Goal: Task Accomplishment & Management: Complete application form

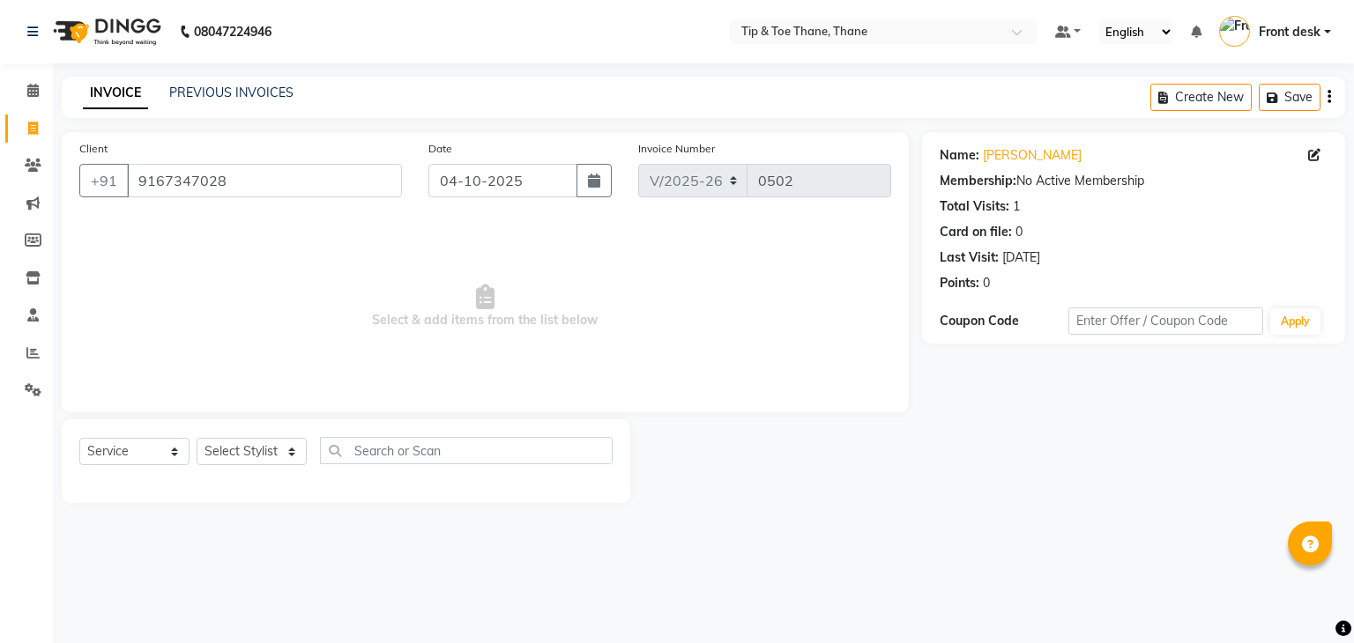
select select "5603"
select select "service"
drag, startPoint x: 1044, startPoint y: 437, endPoint x: 1056, endPoint y: 371, distance: 67.2
click at [1052, 406] on div "Name: [PERSON_NAME] Membership: No Active Membership Total Visits: 1 Card on fi…" at bounding box center [1140, 317] width 436 height 371
drag, startPoint x: 286, startPoint y: 149, endPoint x: 177, endPoint y: 198, distance: 119.1
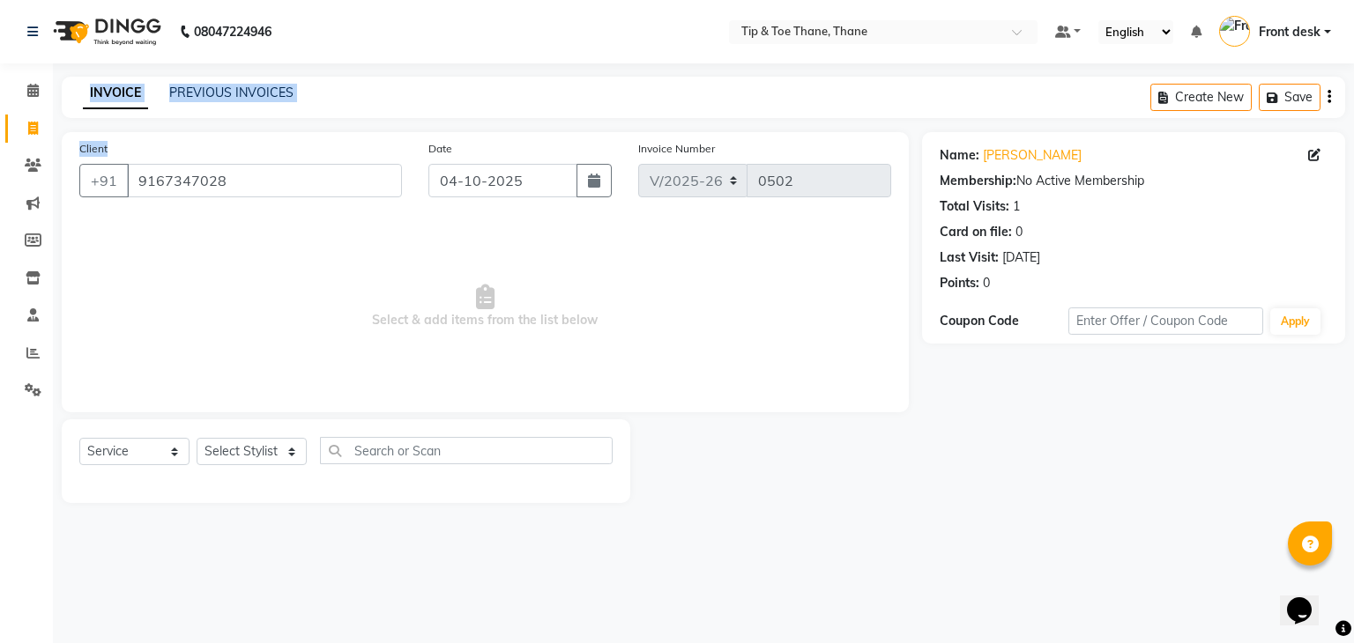
click at [0, 174] on app-home "08047224946 Select Location × Tip & Toe Thane, Thane Default Panel My Panel Eng…" at bounding box center [677, 265] width 1354 height 530
drag, startPoint x: 445, startPoint y: 202, endPoint x: 122, endPoint y: 148, distance: 327.9
click at [122, 148] on div "Client [PHONE_NUMBER] Date [DATE] Invoice Number V/2025 V/[PHONE_NUMBER]" at bounding box center [485, 175] width 838 height 72
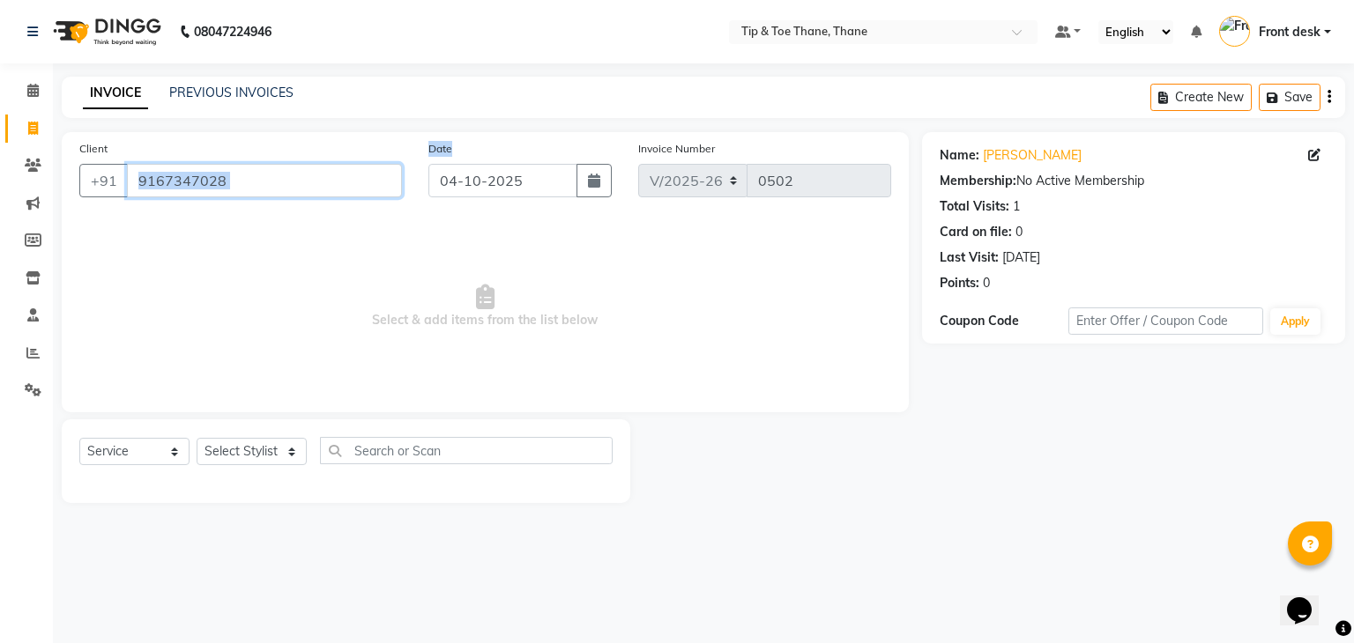
click at [274, 191] on input "9167347028" at bounding box center [264, 180] width 275 height 33
drag, startPoint x: 269, startPoint y: 197, endPoint x: 0, endPoint y: 139, distance: 275.0
click at [0, 139] on app-home "08047224946 Select Location × Tip & Toe Thane, Thane Default Panel My Panel Eng…" at bounding box center [677, 265] width 1354 height 530
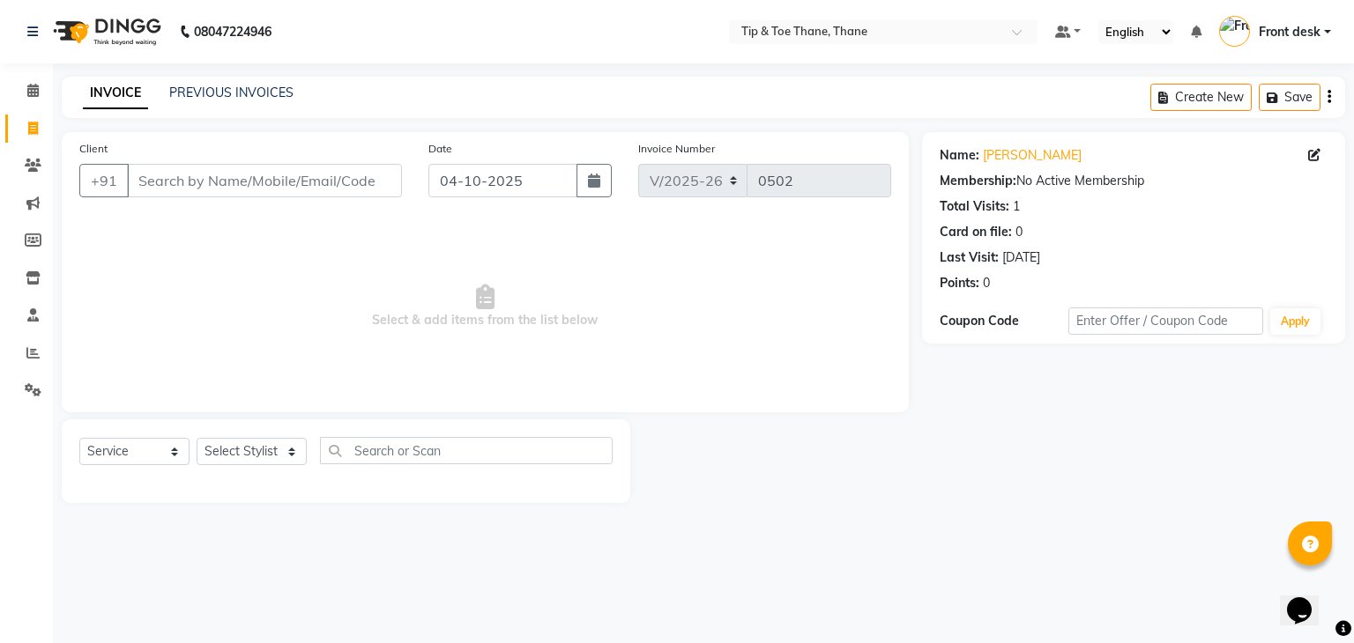
click at [258, 155] on div "Client +91" at bounding box center [240, 175] width 349 height 72
click at [271, 192] on input "Client" at bounding box center [264, 180] width 275 height 33
click at [293, 195] on input "Client" at bounding box center [264, 180] width 275 height 33
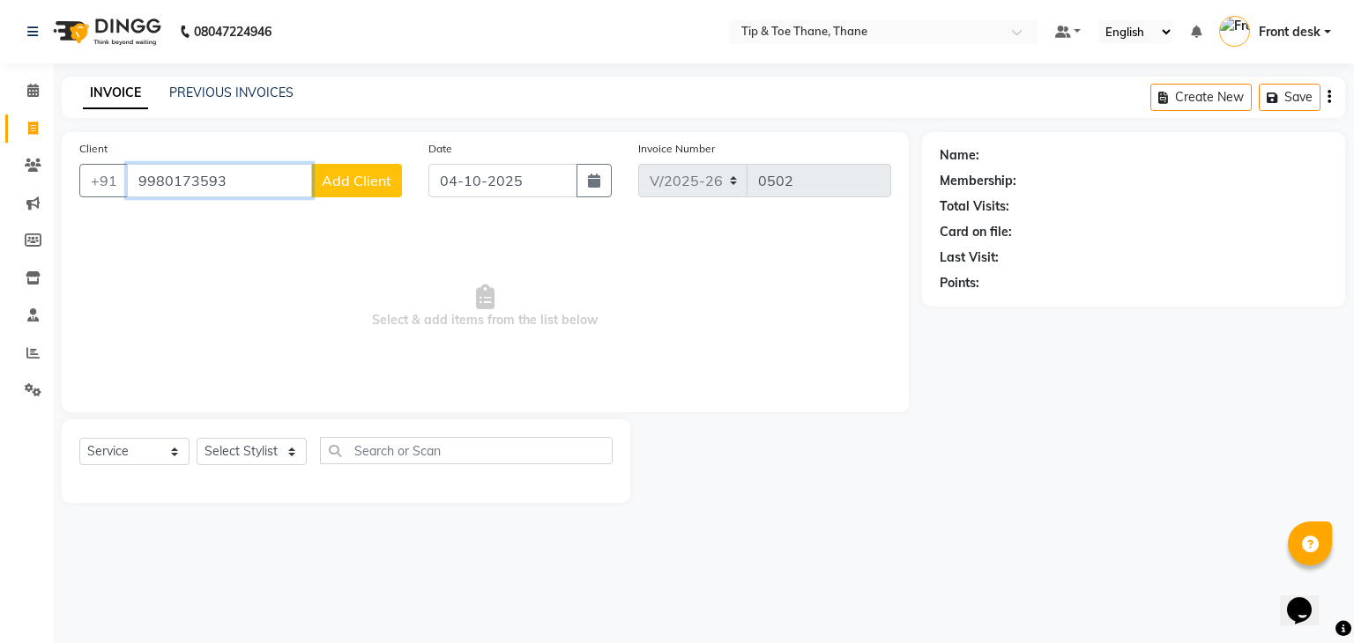
type input "9980173593"
click at [355, 188] on span "Add Client" at bounding box center [357, 181] width 70 height 18
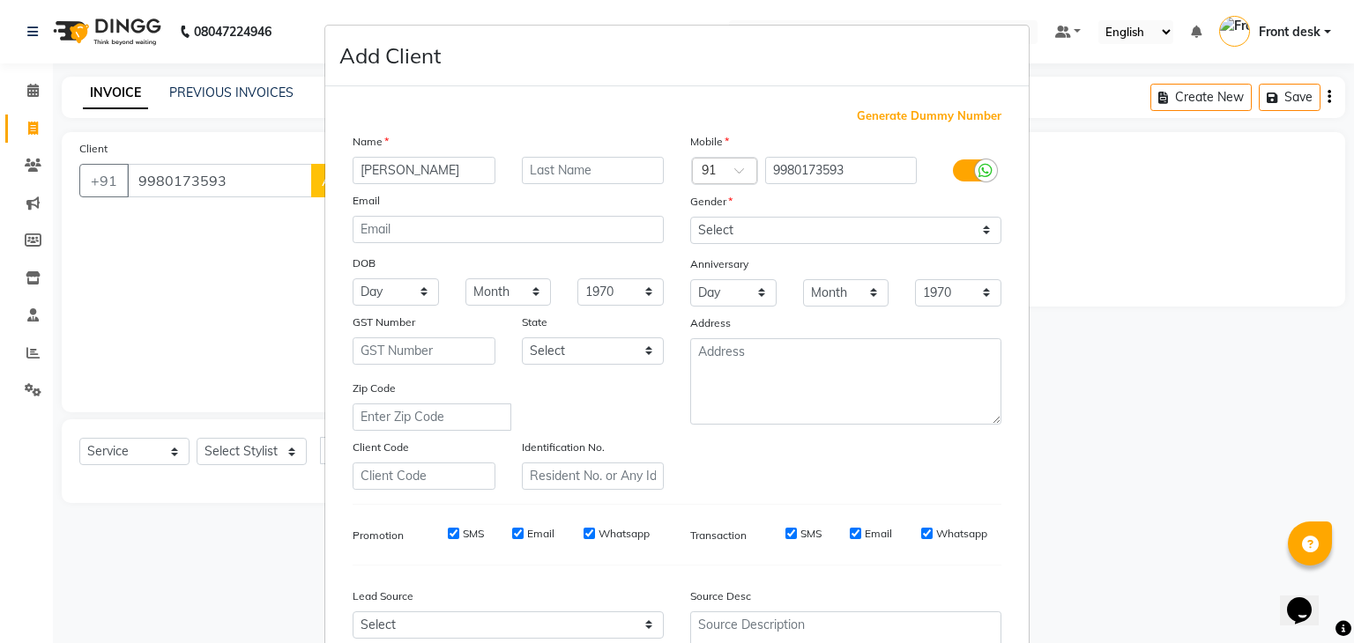
type input "[PERSON_NAME]"
drag, startPoint x: 778, startPoint y: 225, endPoint x: 755, endPoint y: 243, distance: 29.5
click at [778, 225] on select "Select [DEMOGRAPHIC_DATA] [DEMOGRAPHIC_DATA] Other Prefer Not To Say" at bounding box center [845, 230] width 311 height 27
select select "[DEMOGRAPHIC_DATA]"
click at [690, 218] on select "Select [DEMOGRAPHIC_DATA] [DEMOGRAPHIC_DATA] Other Prefer Not To Say" at bounding box center [845, 230] width 311 height 27
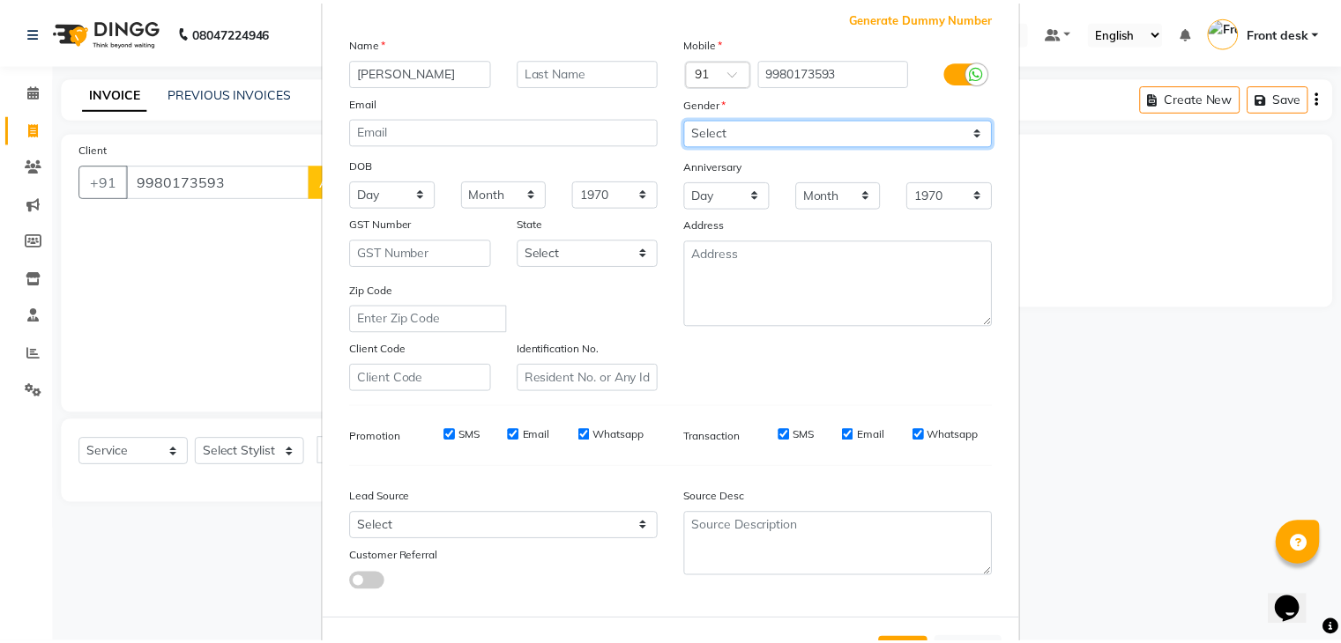
scroll to position [179, 0]
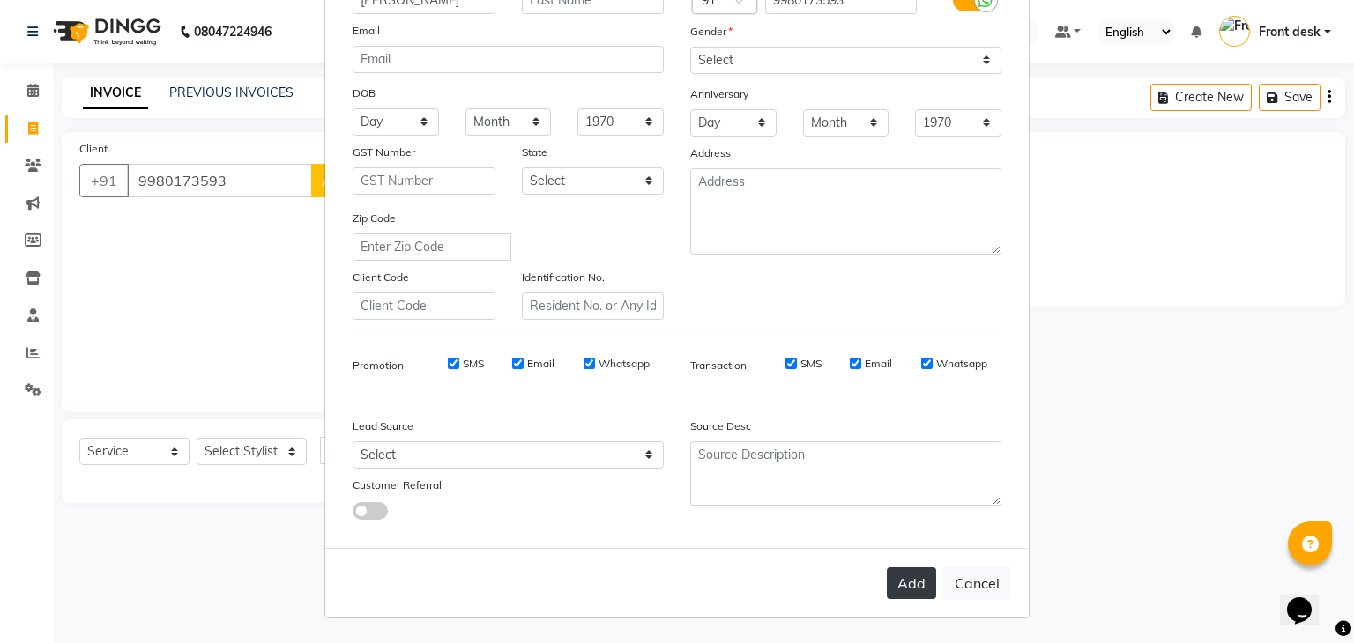
click at [913, 585] on button "Add" at bounding box center [911, 584] width 49 height 32
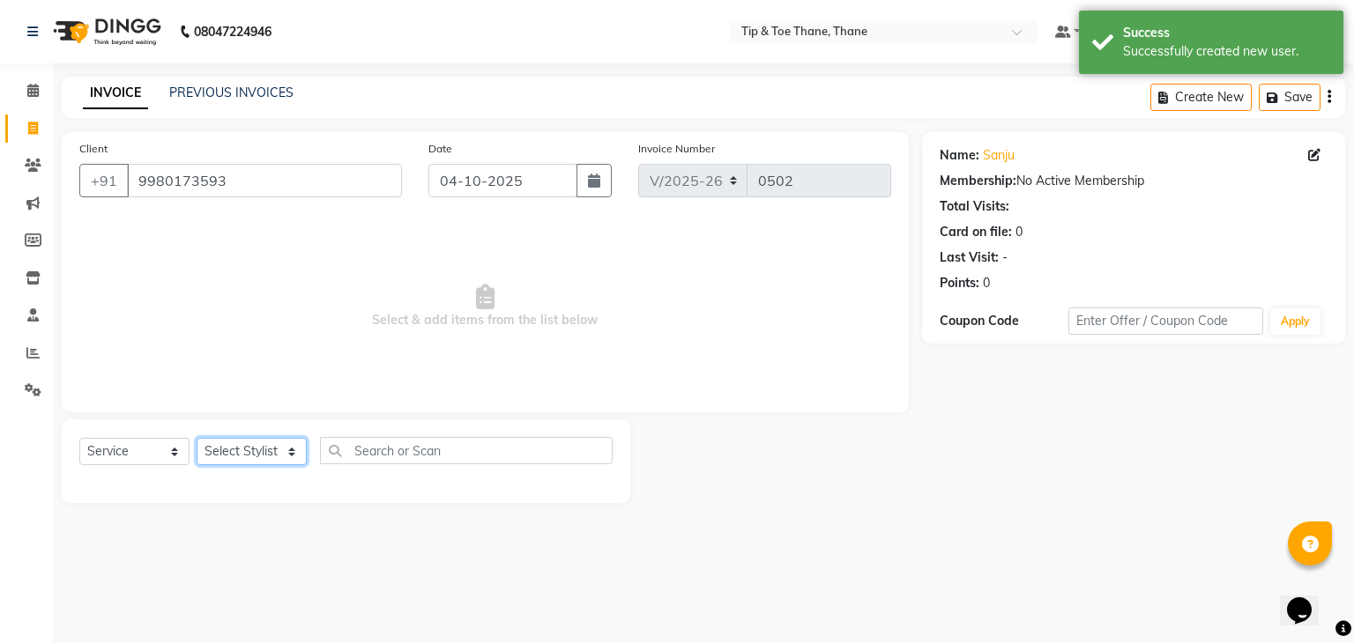
click at [217, 442] on select "Select Stylist [PERSON_NAME] Front desk General Hemant [PERSON_NAME] Pooja Pooj…" at bounding box center [252, 451] width 110 height 27
select select "38276"
click at [197, 439] on select "Select Stylist [PERSON_NAME] Front desk General Hemant [PERSON_NAME] Pooja Pooj…" at bounding box center [252, 451] width 110 height 27
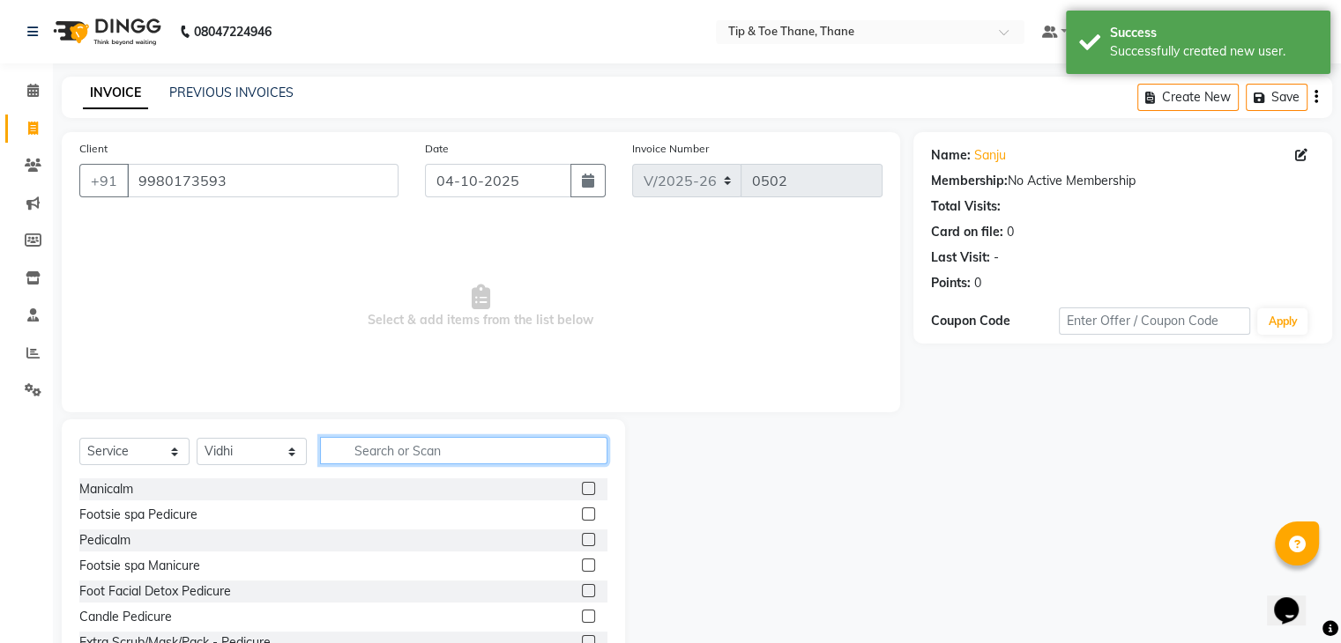
click at [405, 457] on input "text" at bounding box center [463, 450] width 287 height 27
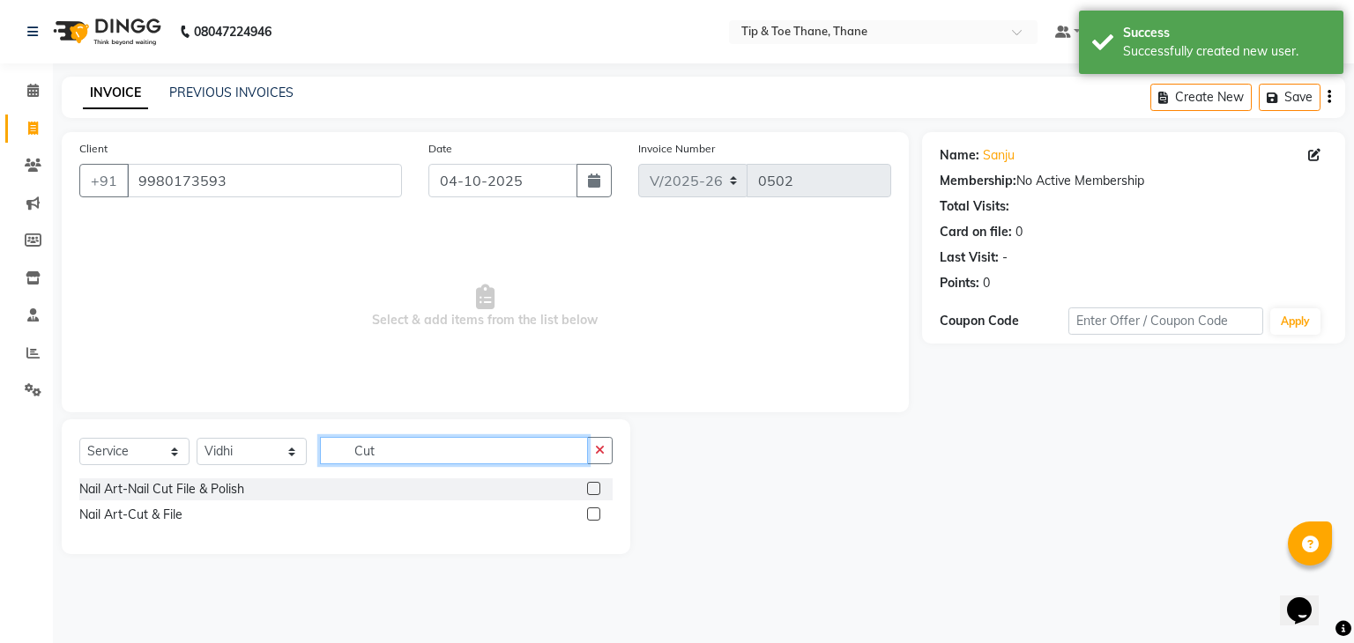
type input "Cut"
drag, startPoint x: 599, startPoint y: 491, endPoint x: 603, endPoint y: 386, distance: 104.9
click at [599, 491] on label at bounding box center [593, 488] width 13 height 13
click at [598, 491] on input "checkbox" at bounding box center [592, 489] width 11 height 11
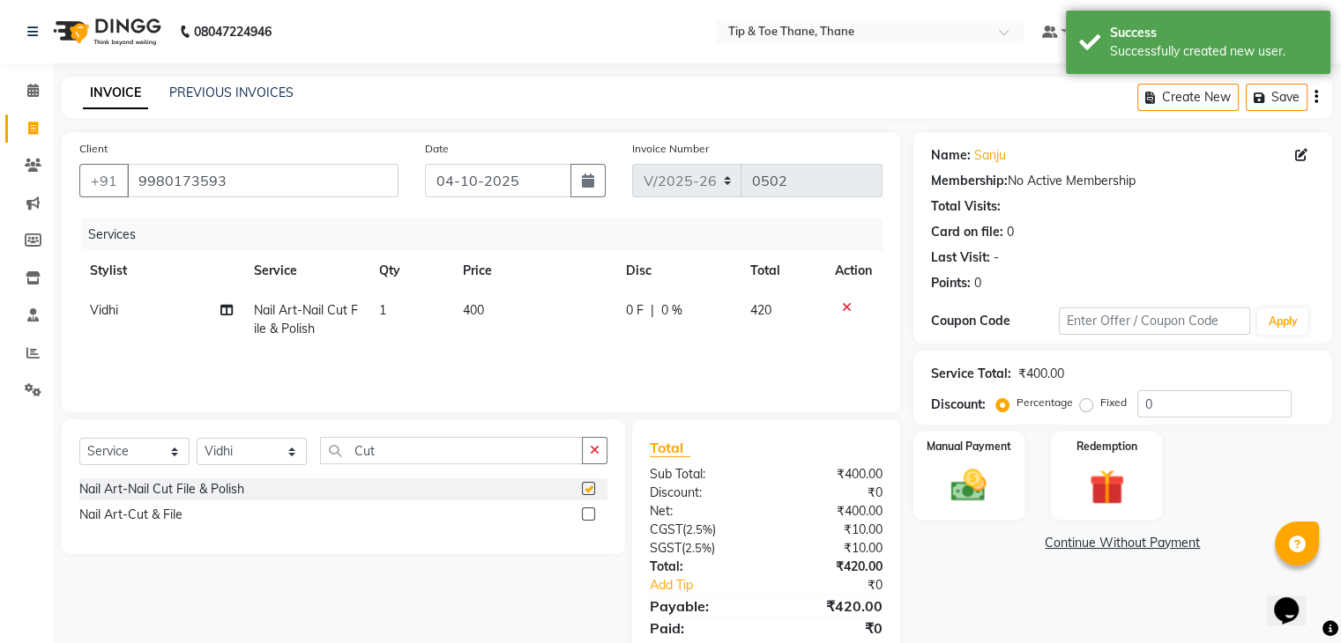
checkbox input "false"
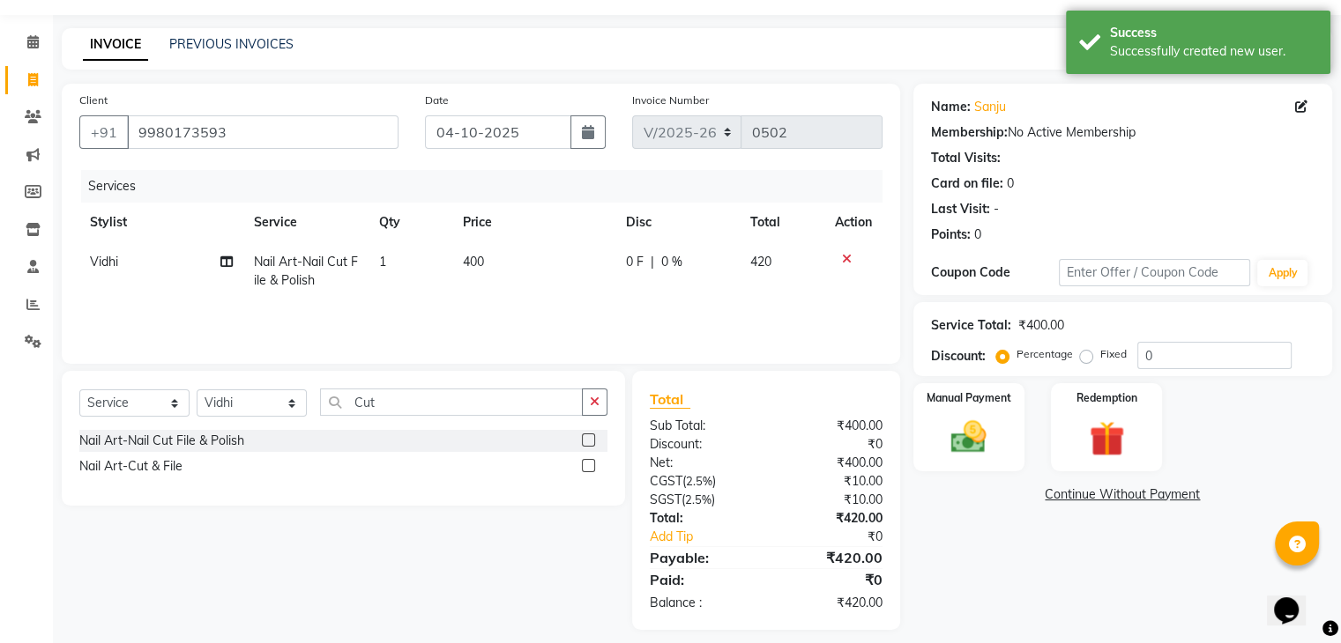
scroll to position [63, 0]
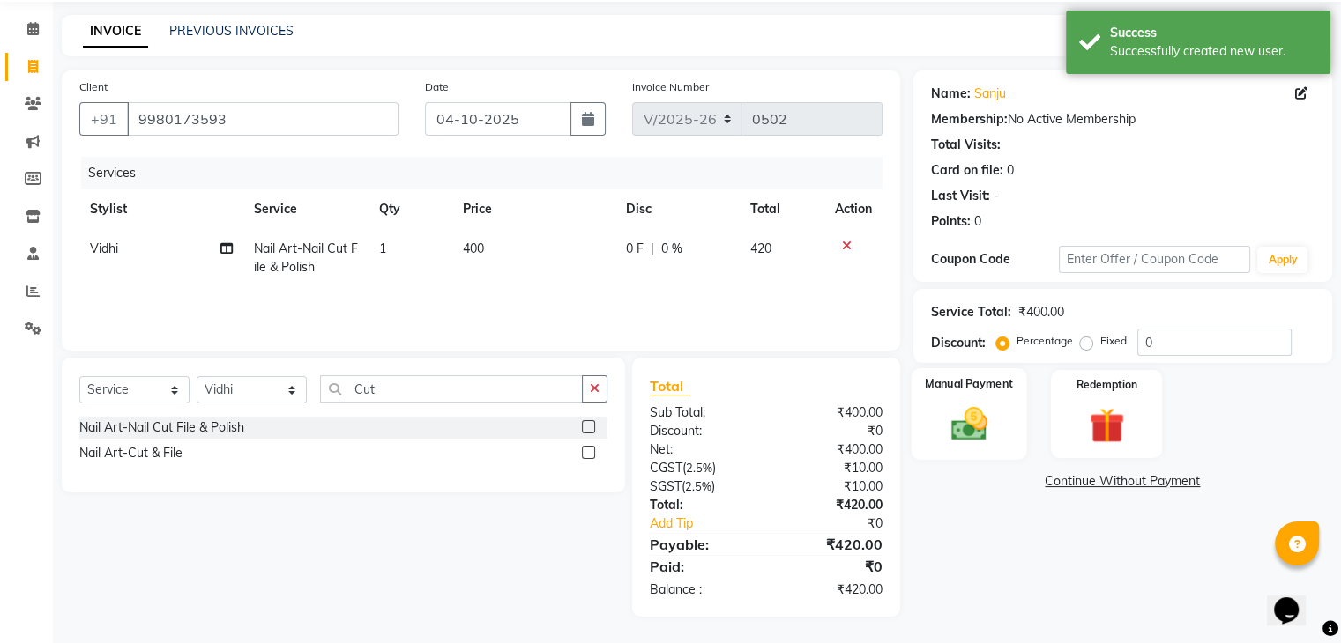
click at [983, 397] on div "Manual Payment" at bounding box center [967, 413] width 115 height 91
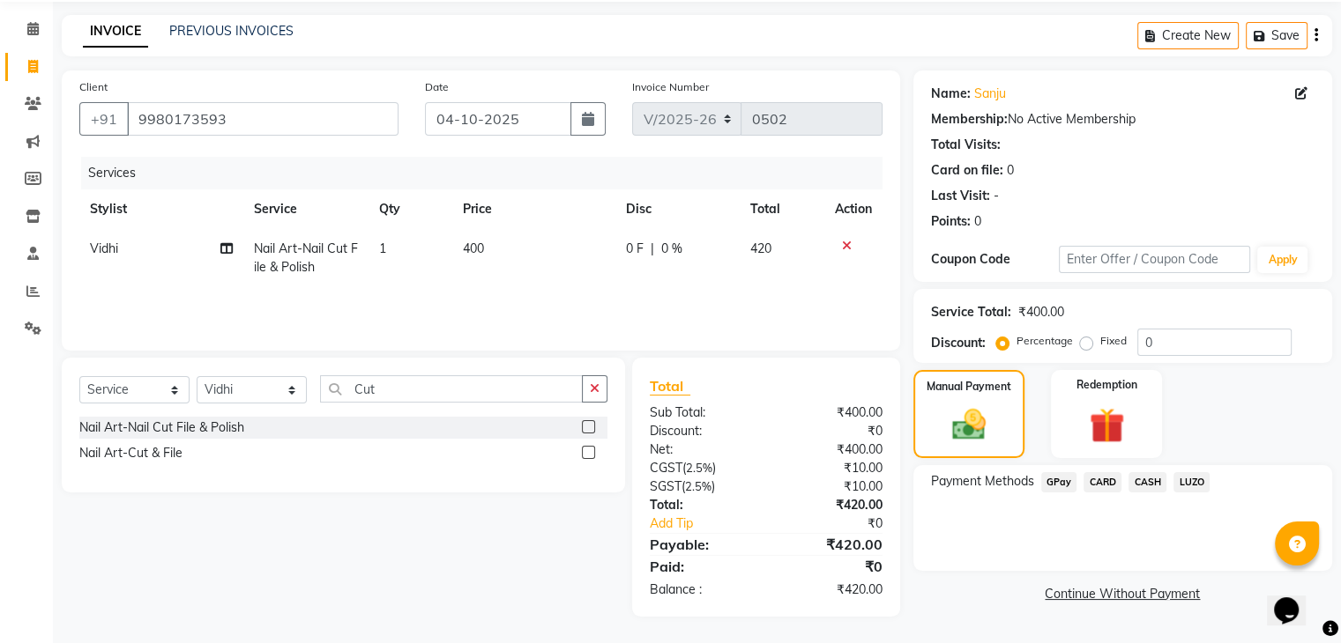
click at [1063, 491] on div "GPay" at bounding box center [1055, 484] width 43 height 24
click at [1063, 483] on span "GPay" at bounding box center [1059, 482] width 36 height 20
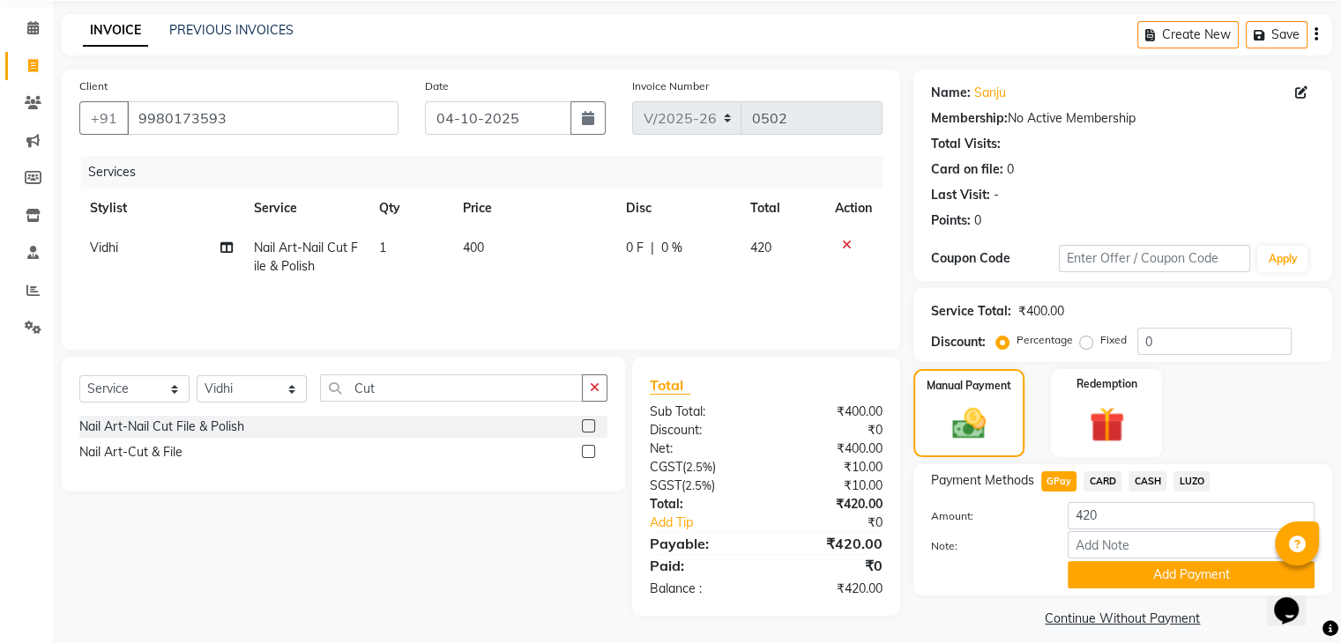
scroll to position [78, 0]
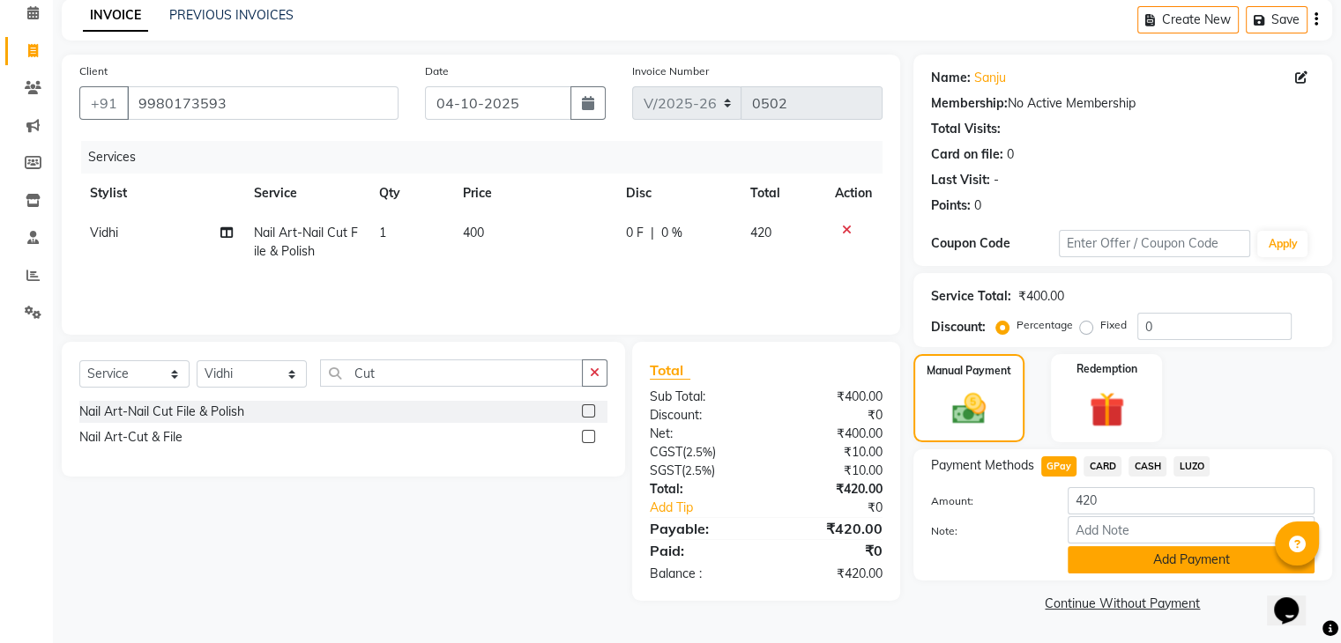
click at [1162, 567] on button "Add Payment" at bounding box center [1190, 559] width 247 height 27
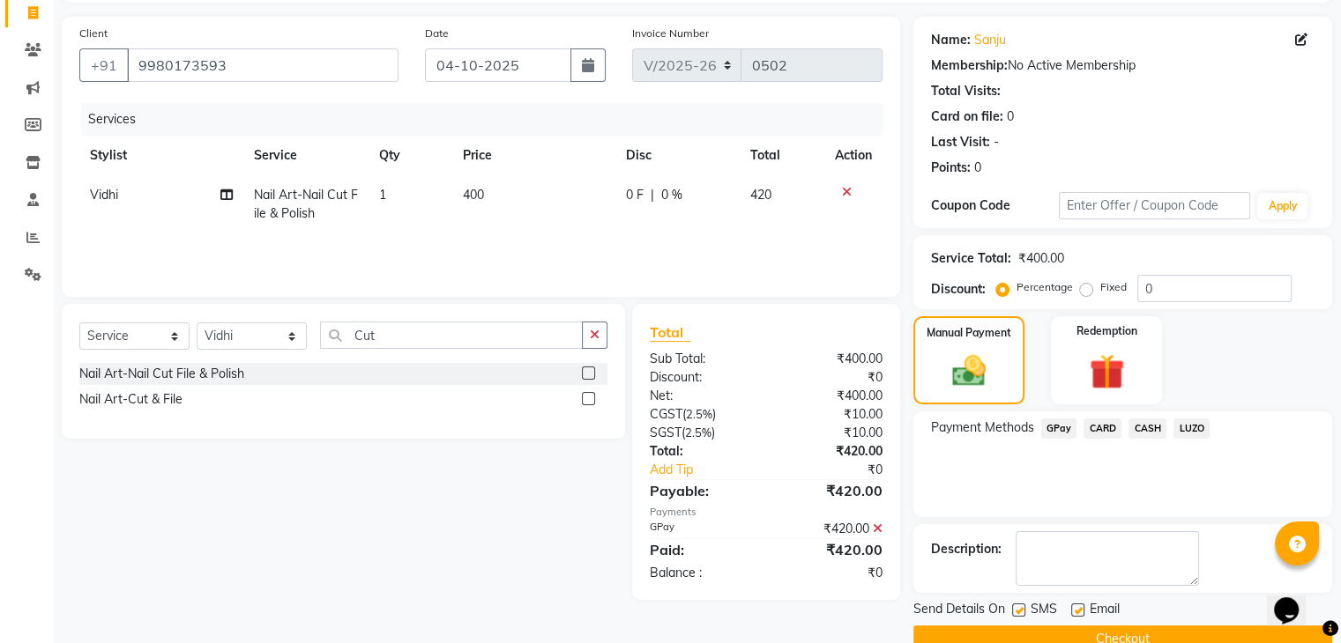
scroll to position [151, 0]
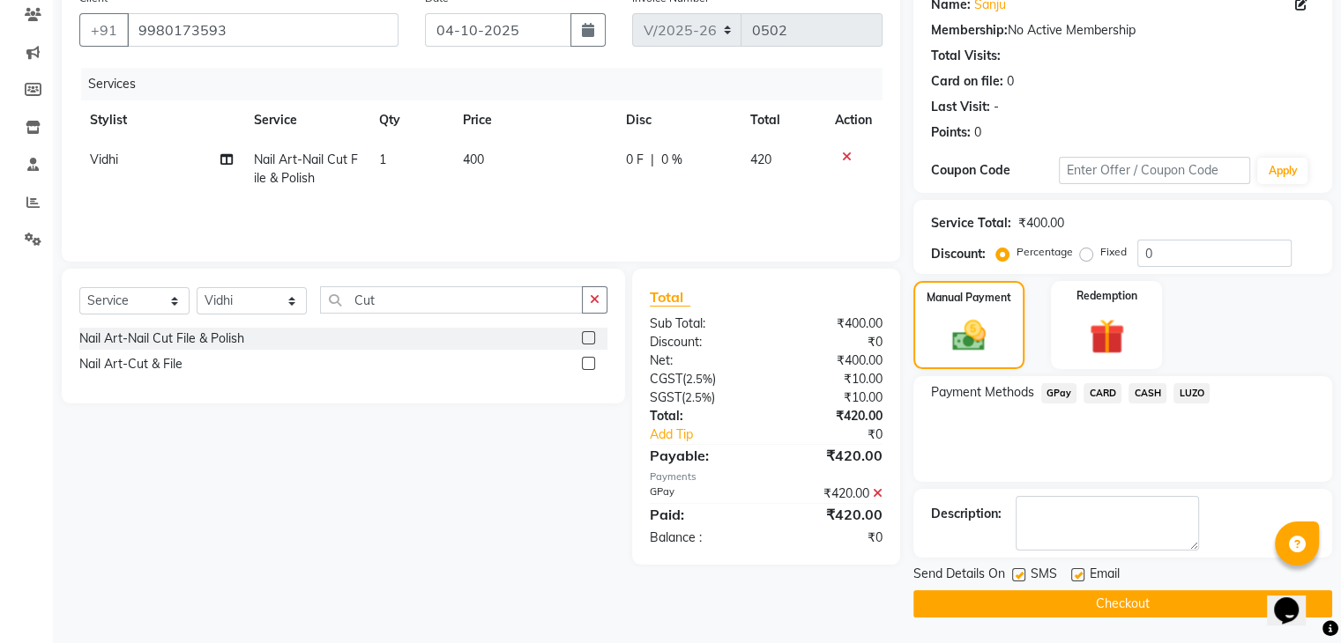
click at [1083, 576] on div "Email" at bounding box center [1102, 576] width 63 height 22
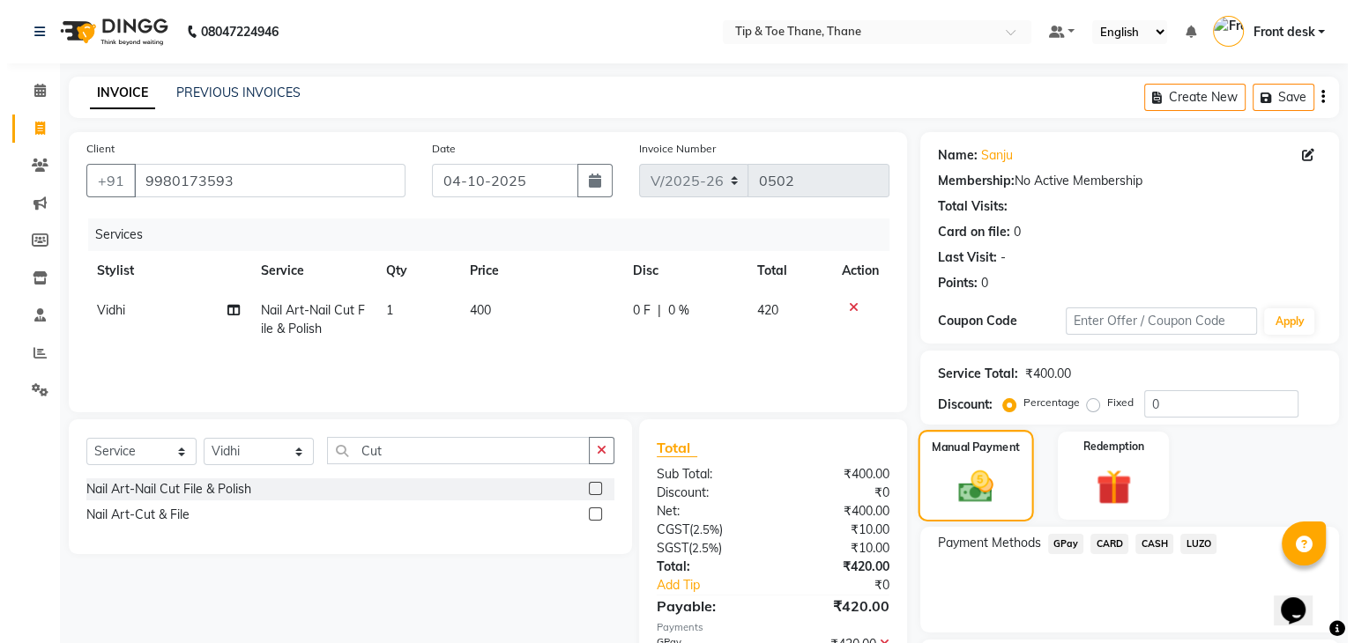
scroll to position [88, 0]
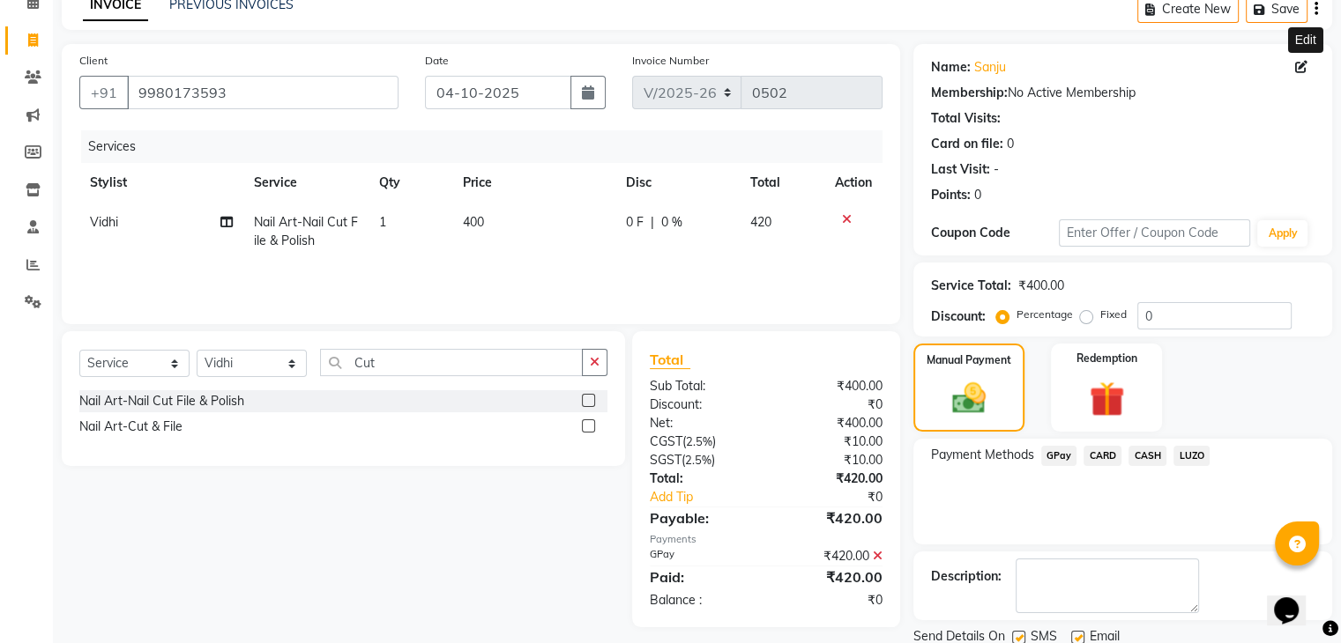
click at [1301, 72] on icon at bounding box center [1301, 67] width 12 height 12
select select "[DEMOGRAPHIC_DATA]"
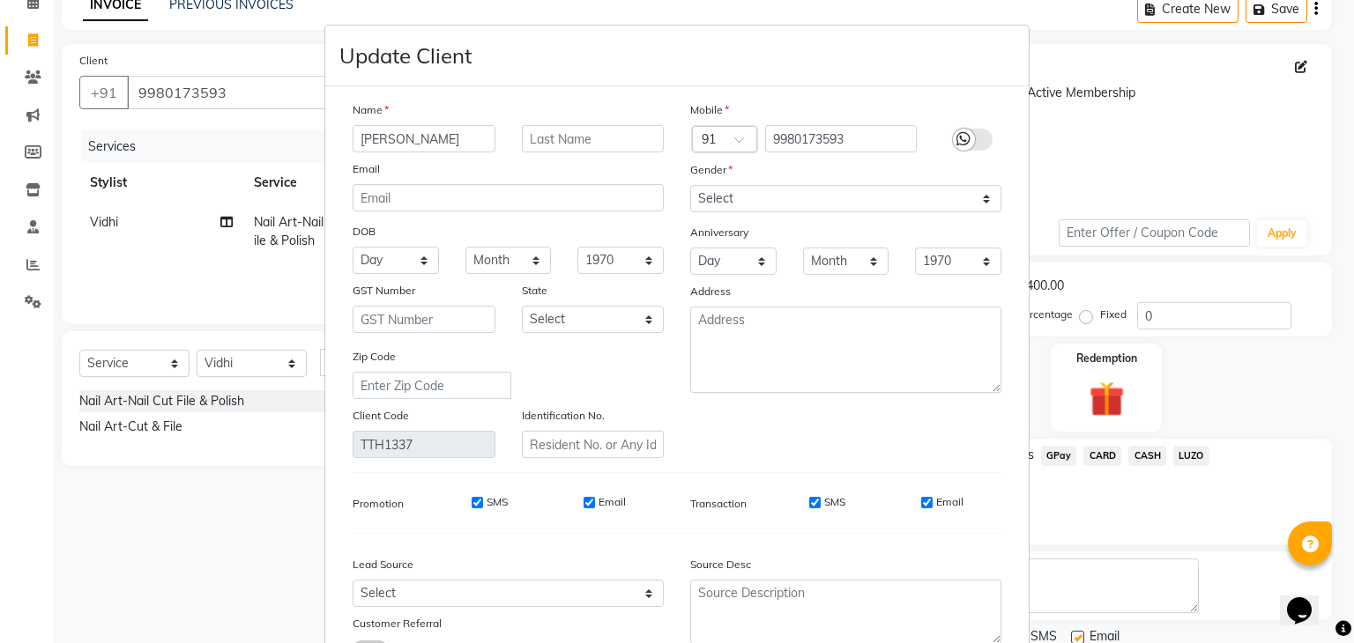
drag, startPoint x: 435, startPoint y: 142, endPoint x: 152, endPoint y: 72, distance: 291.4
click at [117, 130] on ngb-modal-window "Update Client Name [PERSON_NAME] Email DOB Day 01 02 03 04 05 06 07 08 09 10 11…" at bounding box center [677, 321] width 1354 height 643
type input "Samjukta"
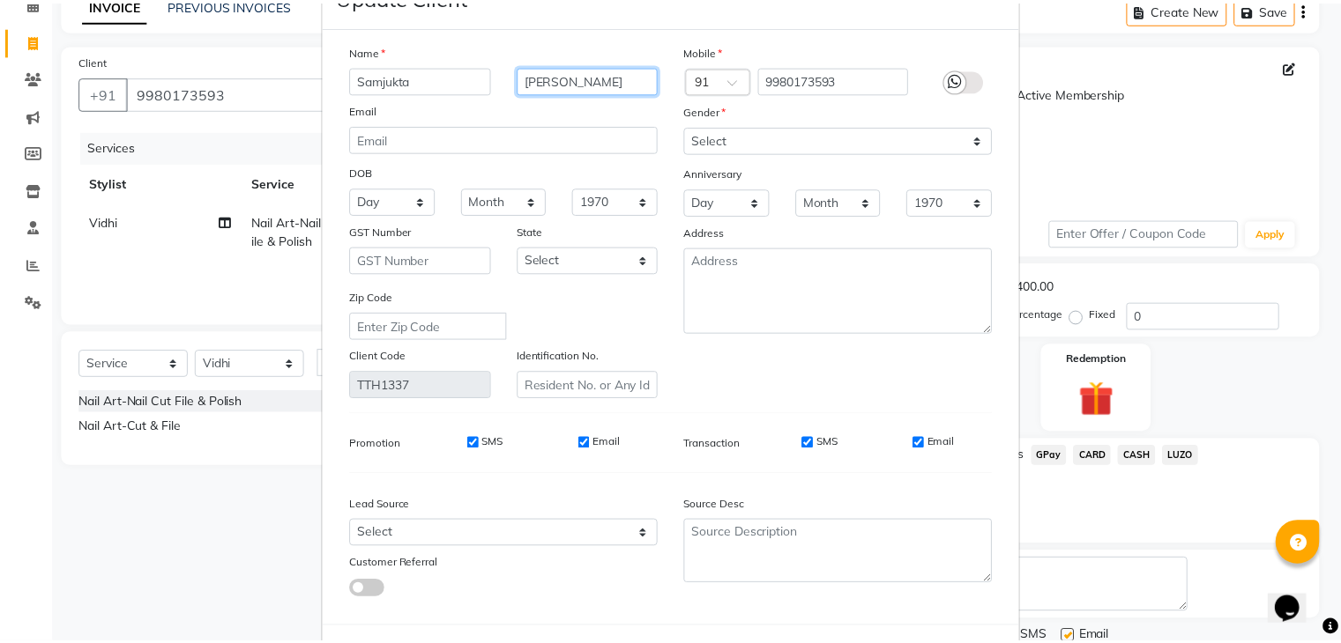
scroll to position [148, 0]
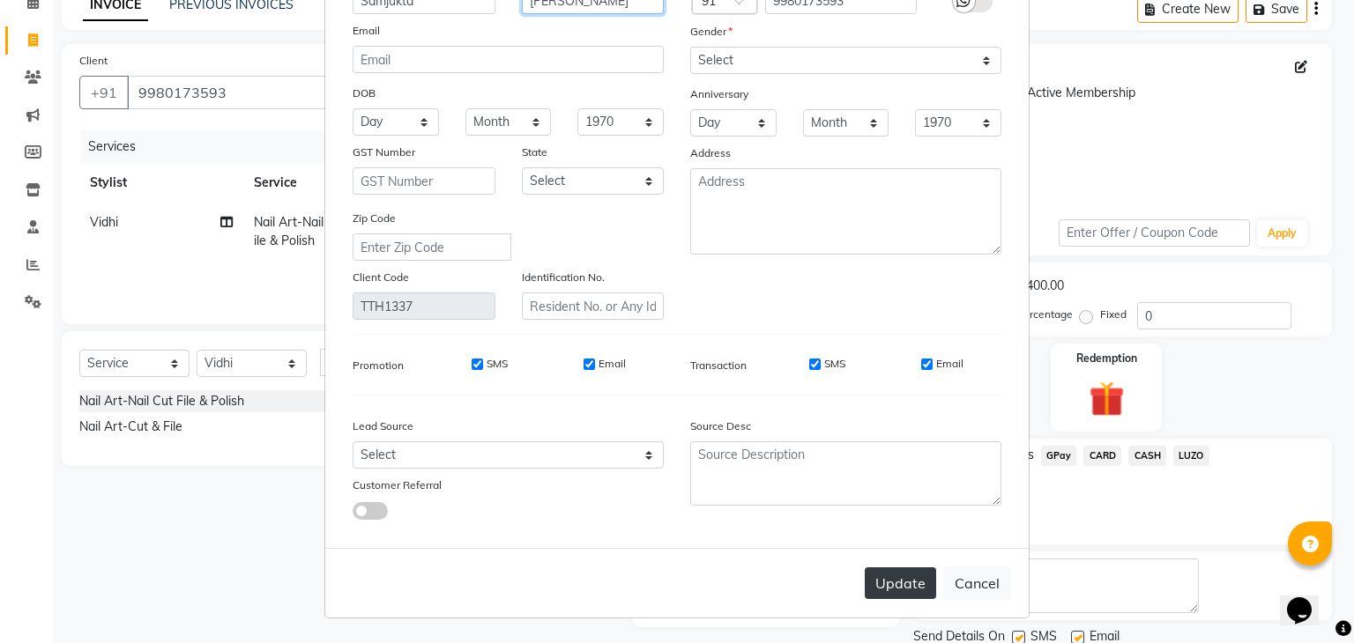
type input "[PERSON_NAME]"
drag, startPoint x: 915, startPoint y: 579, endPoint x: 947, endPoint y: 583, distance: 32.0
click at [915, 579] on button "Update" at bounding box center [900, 584] width 71 height 32
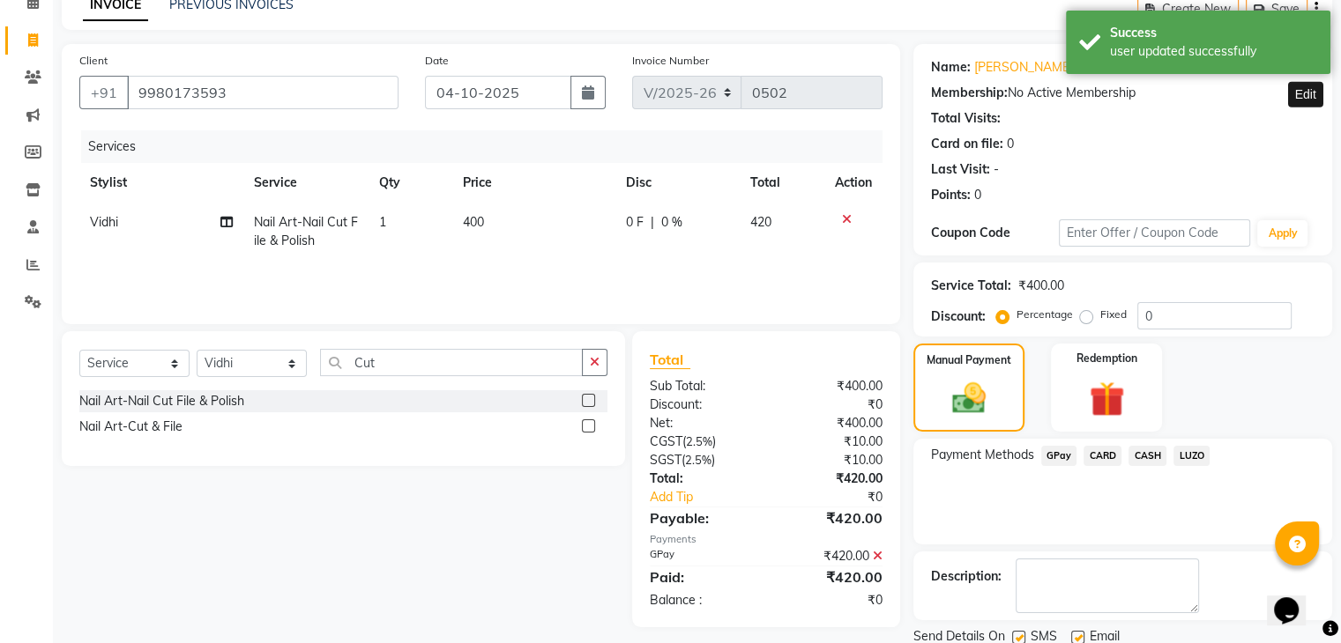
scroll to position [151, 0]
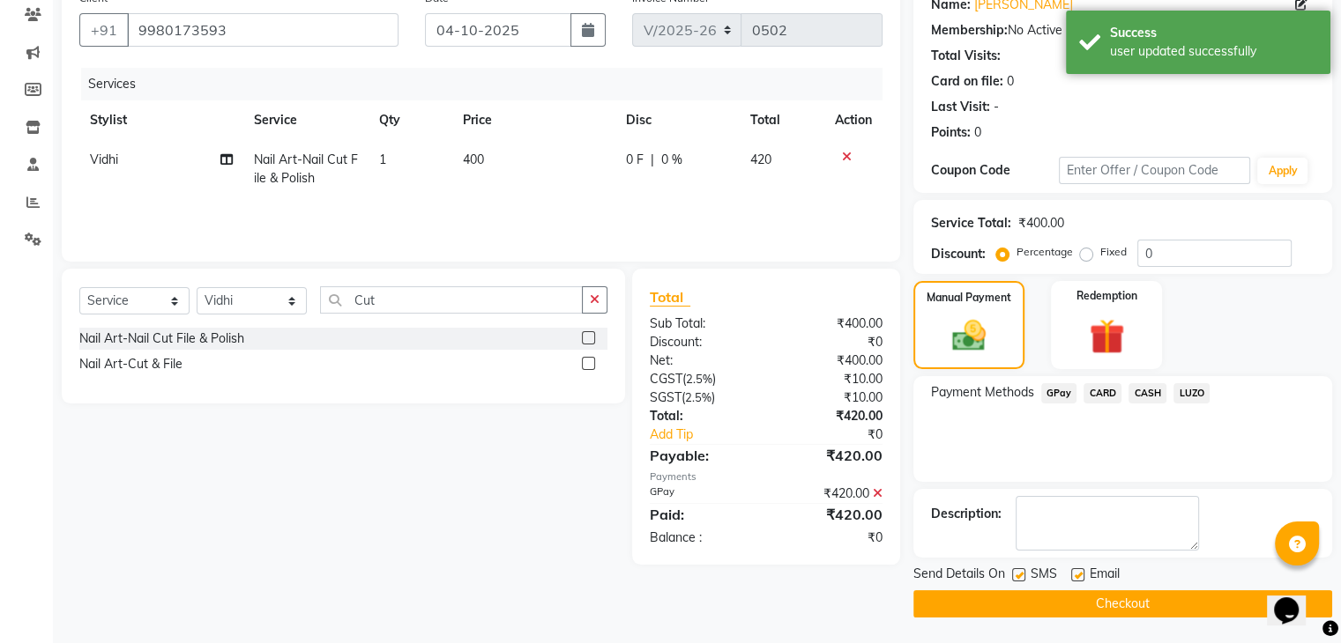
click at [1072, 574] on label at bounding box center [1077, 574] width 13 height 13
click at [1072, 574] on input "checkbox" at bounding box center [1076, 575] width 11 height 11
checkbox input "false"
click at [1023, 609] on button "Checkout" at bounding box center [1122, 603] width 419 height 27
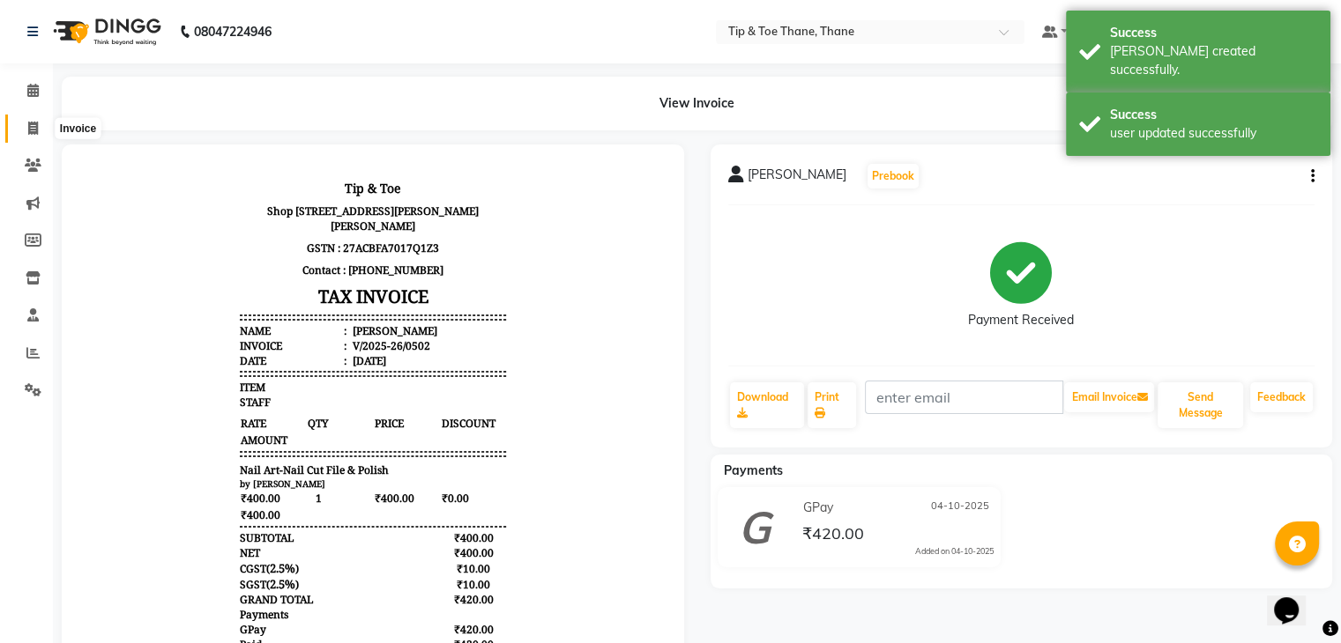
click at [36, 128] on icon at bounding box center [33, 128] width 10 height 13
select select "service"
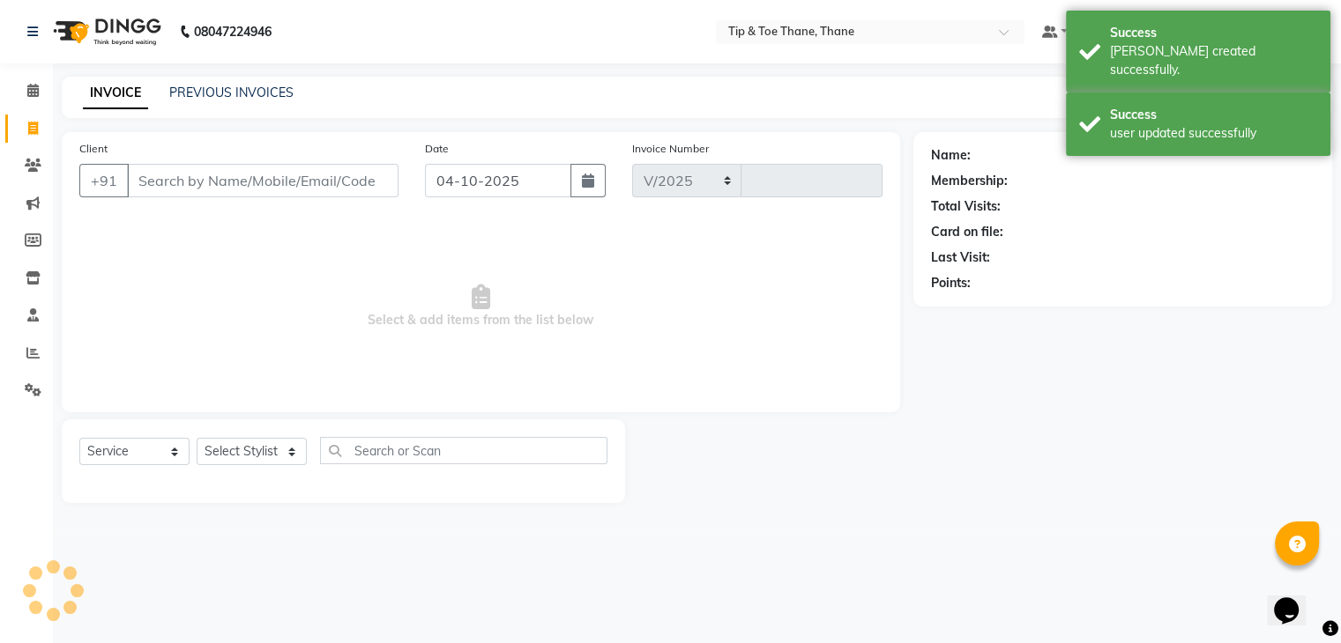
select select "5603"
type input "0503"
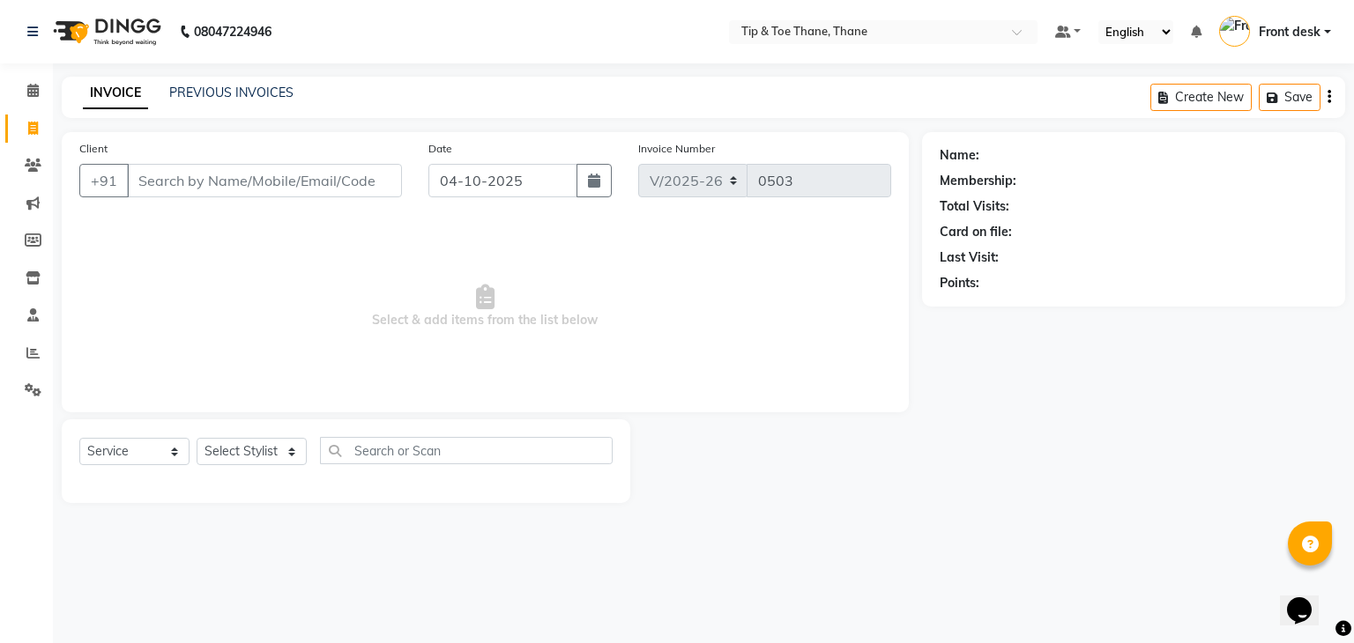
click at [253, 260] on span "Select & add items from the list below" at bounding box center [485, 307] width 812 height 176
click at [240, 87] on link "PREVIOUS INVOICES" at bounding box center [231, 93] width 124 height 16
